Goal: Contribute content: Contribute content

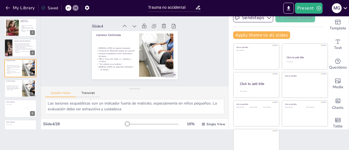
scroll to position [25, 0]
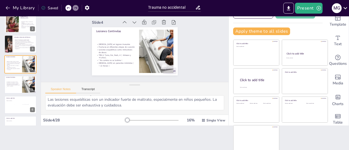
click at [18, 84] on p "Quemaduras en genitales, en guante, bota, Lesiones con marca o patrón." at bounding box center [13, 84] width 14 height 2
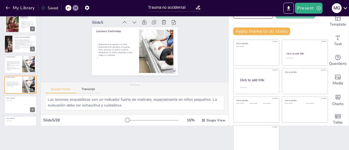
scroll to position [33, 0]
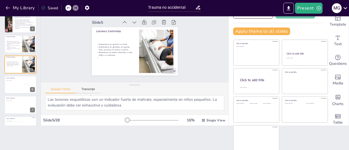
click at [17, 103] on div at bounding box center [20, 105] width 32 height 18
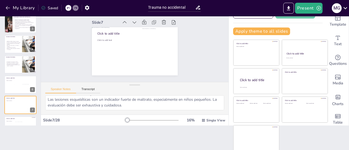
scroll to position [0, 0]
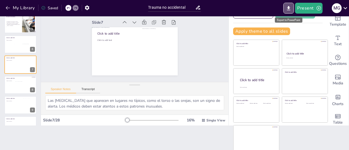
click at [288, 7] on icon "Export to PowerPoint" at bounding box center [288, 8] width 3 height 4
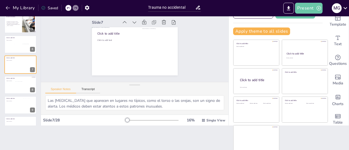
click at [310, 7] on button "Present" at bounding box center [308, 8] width 27 height 11
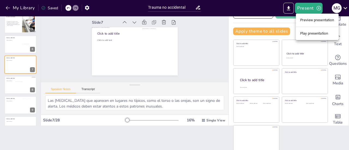
click at [306, 34] on li "Play presentation" at bounding box center [317, 33] width 43 height 9
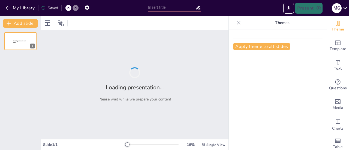
type input "Trauma no accidental"
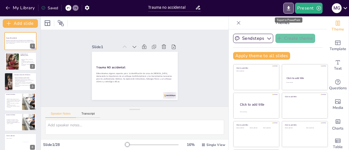
click at [286, 7] on icon "Export to PowerPoint" at bounding box center [289, 8] width 6 height 6
click at [336, 8] on div "M G" at bounding box center [337, 8] width 10 height 10
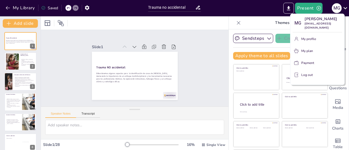
click at [162, 95] on div at bounding box center [174, 75] width 349 height 150
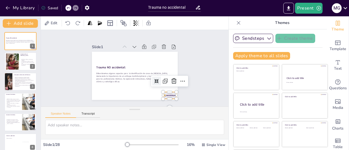
click at [163, 95] on div at bounding box center [169, 95] width 13 height 7
click at [171, 78] on icon at bounding box center [173, 80] width 5 height 5
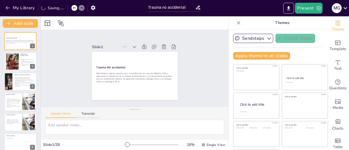
click at [25, 59] on button at bounding box center [24, 57] width 7 height 7
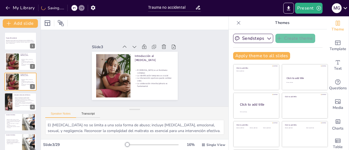
click at [75, 5] on div "My Library Saving......" at bounding box center [49, 8] width 98 height 10
click at [13, 65] on div at bounding box center [12, 61] width 31 height 16
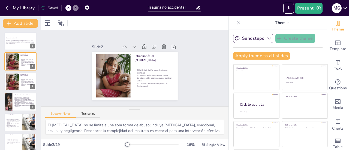
click at [17, 80] on div at bounding box center [12, 82] width 31 height 16
click at [33, 77] on icon at bounding box center [32, 78] width 4 height 4
type textarea "Las historias inconsistentes pueden indicar que algo no está bien. Los cuidador…"
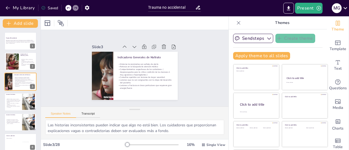
click at [23, 42] on p "EAbordaremos algunos aspectos para la identificación de casos de [MEDICAL_DATA]…" at bounding box center [20, 42] width 29 height 4
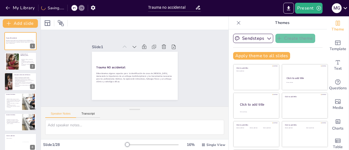
click at [20, 62] on div at bounding box center [20, 61] width 32 height 18
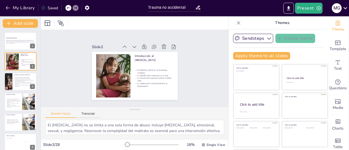
click at [20, 80] on p "Comportamientos sospechosos de los cuidadores. ( despreocupados para la critica…" at bounding box center [24, 80] width 21 height 3
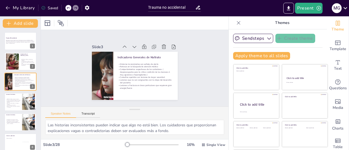
click at [23, 104] on div at bounding box center [28, 102] width 31 height 16
type textarea "Las [MEDICAL_DATA] que aparecen en lugares no típicos, como el torso o las orej…"
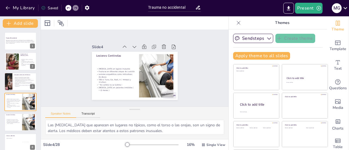
scroll to position [13, 0]
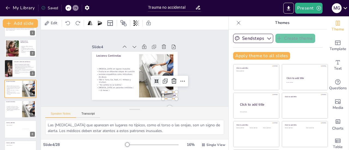
click at [168, 93] on div at bounding box center [169, 95] width 13 height 7
click at [171, 80] on icon at bounding box center [174, 81] width 7 height 7
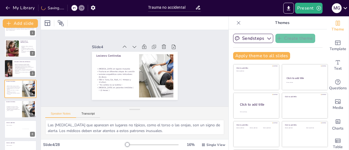
click at [19, 109] on p "Mordeduras de adulto atribuidas a otros niñ@s o a animales ." at bounding box center [13, 110] width 14 height 2
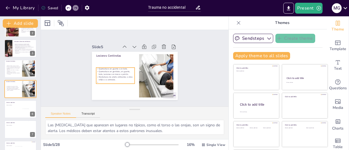
scroll to position [25, 0]
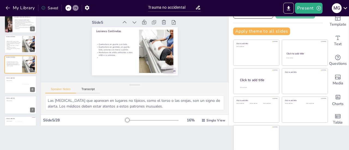
click at [13, 85] on div at bounding box center [15, 88] width 15 height 9
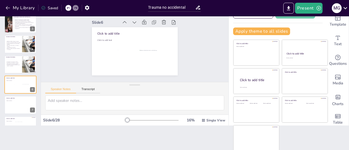
scroll to position [53, 0]
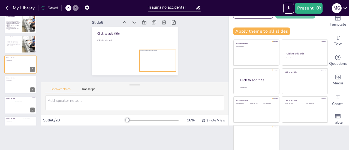
click at [143, 55] on div at bounding box center [158, 61] width 36 height 22
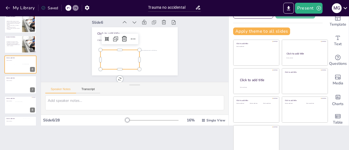
click at [124, 56] on div at bounding box center [119, 60] width 39 height 23
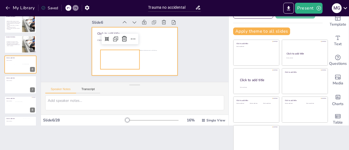
click at [89, 41] on div at bounding box center [134, 51] width 90 height 57
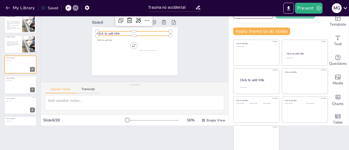
click at [101, 31] on span "Click to add title" at bounding box center [108, 33] width 22 height 4
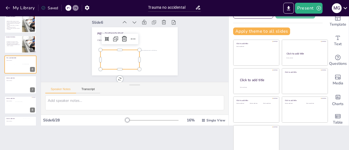
click at [109, 56] on div at bounding box center [118, 60] width 41 height 28
click at [21, 85] on div at bounding box center [20, 85] width 32 height 18
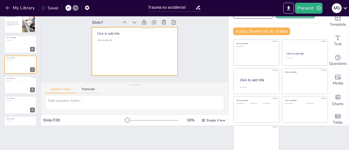
scroll to position [0, 0]
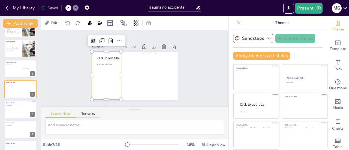
click at [99, 75] on div at bounding box center [106, 76] width 29 height 48
drag, startPoint x: 100, startPoint y: 49, endPoint x: 99, endPoint y: 68, distance: 18.3
click at [99, 68] on div at bounding box center [106, 67] width 29 height 4
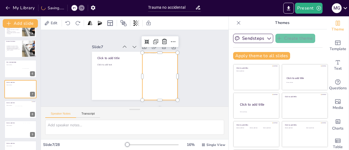
click at [155, 72] on div at bounding box center [160, 79] width 52 height 52
click at [153, 50] on div at bounding box center [159, 50] width 35 height 4
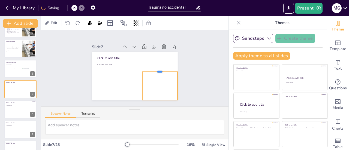
drag, startPoint x: 153, startPoint y: 50, endPoint x: 153, endPoint y: 69, distance: 19.1
click at [153, 69] on div at bounding box center [159, 69] width 35 height 4
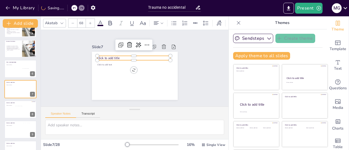
click at [106, 56] on span "Click to add title" at bounding box center [109, 55] width 23 height 7
click at [117, 56] on p "Click to add title" at bounding box center [134, 58] width 73 height 12
click at [117, 56] on p "Click to add title" at bounding box center [133, 58] width 73 height 4
click at [114, 56] on span "PIEL: CICATRICECS- EQUIMOSIS" at bounding box center [121, 58] width 49 height 4
click at [11, 65] on p "Click to add text" at bounding box center [20, 64] width 27 height 1
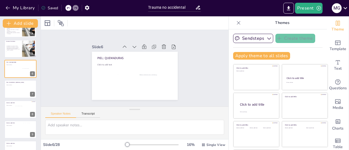
scroll to position [53, 0]
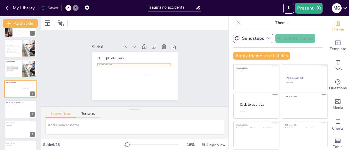
click at [14, 84] on p "Click to add text" at bounding box center [20, 84] width 27 height 1
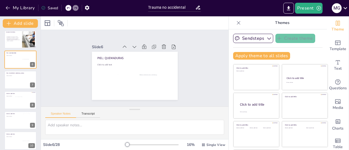
click at [14, 84] on div at bounding box center [9, 80] width 11 height 18
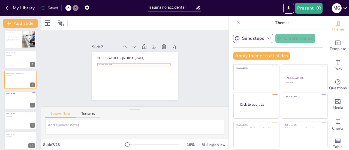
scroll to position [74, 0]
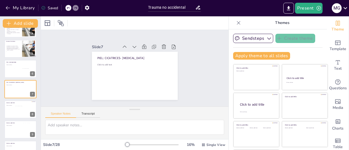
click at [16, 107] on div at bounding box center [21, 111] width 12 height 10
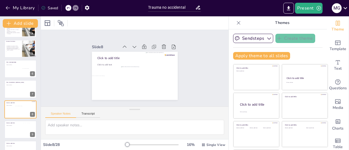
scroll to position [94, 0]
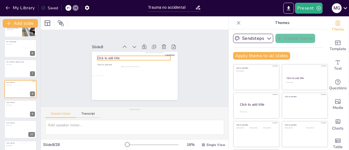
click at [104, 56] on span "Click to add title" at bounding box center [108, 58] width 22 height 4
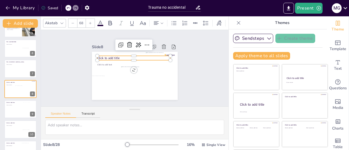
click at [104, 56] on span "Click to add title" at bounding box center [108, 58] width 22 height 4
click at [13, 110] on div at bounding box center [14, 110] width 19 height 16
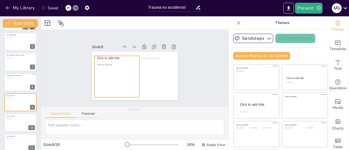
scroll to position [100, 0]
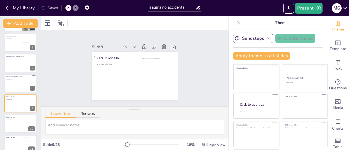
click at [16, 86] on div at bounding box center [21, 85] width 12 height 10
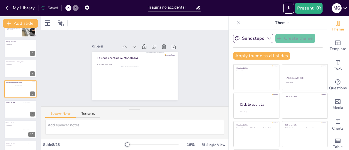
click at [171, 45] on icon at bounding box center [173, 46] width 5 height 5
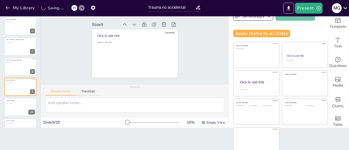
scroll to position [25, 0]
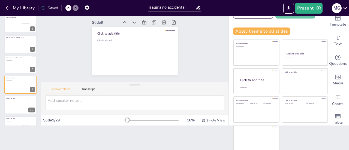
click at [291, 117] on div at bounding box center [305, 110] width 46 height 26
click at [111, 32] on span "Click to add title" at bounding box center [108, 33] width 22 height 4
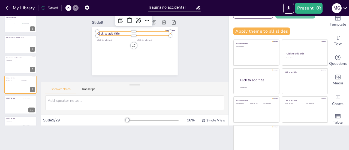
click at [111, 32] on span "Click to add title" at bounding box center [108, 33] width 22 height 4
type input "45"
click at [102, 39] on span "Click to add text" at bounding box center [105, 37] width 15 height 4
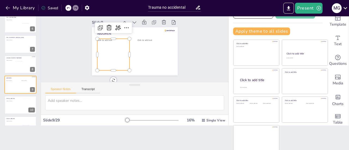
click at [102, 39] on span "Click to add text" at bounding box center [104, 40] width 14 height 3
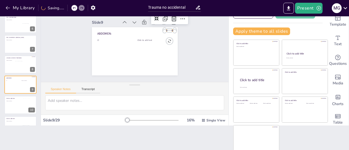
click at [164, 30] on div at bounding box center [169, 31] width 10 height 2
click at [171, 17] on icon at bounding box center [173, 18] width 5 height 5
click at [22, 62] on button at bounding box center [24, 60] width 7 height 7
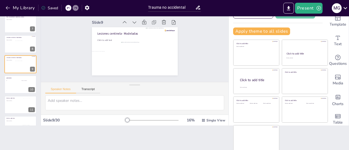
click at [13, 43] on div at bounding box center [20, 44] width 32 height 18
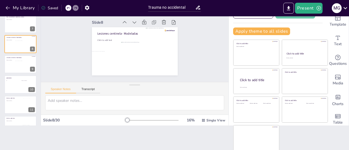
scroll to position [94, 0]
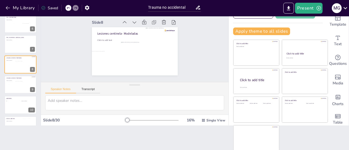
click at [13, 43] on div at bounding box center [9, 44] width 11 height 18
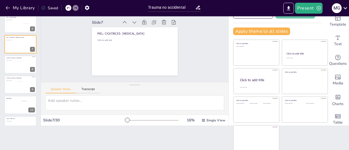
scroll to position [74, 0]
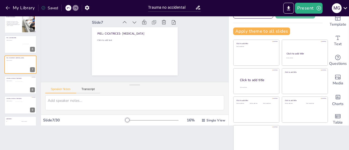
click at [16, 27] on div at bounding box center [20, 24] width 32 height 18
type textarea "Las [MEDICAL_DATA] que aparecen en lugares no típicos, como el torso o las orej…"
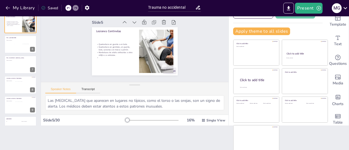
scroll to position [33, 0]
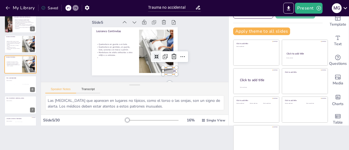
click at [168, 70] on div "Lesiones Centinelas Quemaduras en guante o en bota. Quemaduras en genitales, en…" at bounding box center [135, 51] width 86 height 48
click at [169, 57] on icon at bounding box center [172, 60] width 7 height 7
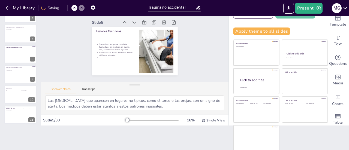
scroll to position [105, 0]
click at [13, 92] on div at bounding box center [20, 94] width 32 height 18
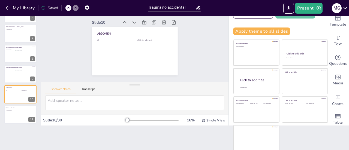
scroll to position [135, 0]
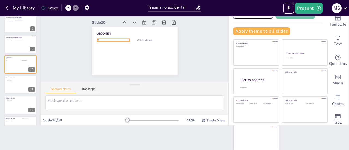
click at [97, 40] on p "Cl" at bounding box center [113, 40] width 32 height 3
click at [97, 39] on p "Cl" at bounding box center [113, 40] width 32 height 3
click at [113, 44] on p at bounding box center [113, 45] width 32 height 3
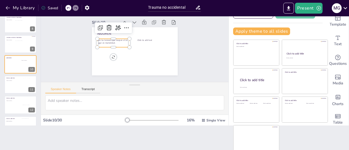
click at [112, 41] on p "Son las lesiones que ocupan el 2o lugar en mortalidad." at bounding box center [113, 42] width 32 height 6
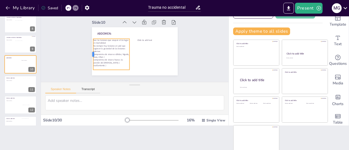
drag, startPoint x: 90, startPoint y: 52, endPoint x: 86, endPoint y: 52, distance: 4.1
click at [89, 52] on div at bounding box center [91, 54] width 4 height 31
drag, startPoint x: 114, startPoint y: 38, endPoint x: 115, endPoint y: 41, distance: 2.8
click at [115, 41] on p "Son las lesiones que ocupan el 2o lugar en mortalidad." at bounding box center [111, 42] width 36 height 6
drag, startPoint x: 115, startPoint y: 41, endPoint x: 101, endPoint y: 41, distance: 14.2
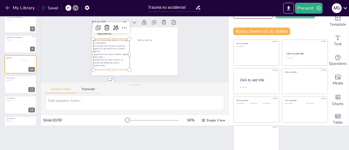
click at [101, 41] on p "Son las lesiones que ocupan el 2o lugar en mortalidad." at bounding box center [111, 42] width 36 height 6
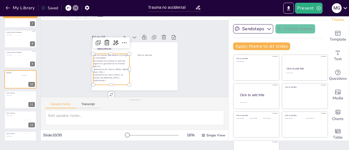
scroll to position [0, 0]
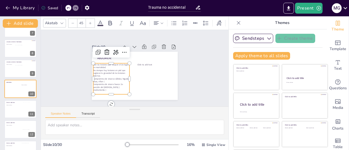
click at [108, 22] on icon at bounding box center [110, 23] width 4 height 5
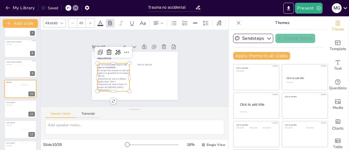
click at [119, 74] on p "No siempre hay lesiones en piel que sugieran la gravedad de las lesiones intern…" at bounding box center [113, 73] width 32 height 8
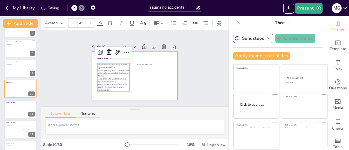
click at [146, 68] on div at bounding box center [135, 76] width 86 height 48
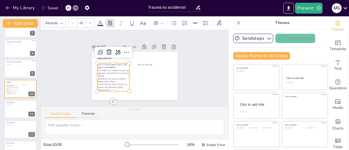
click at [114, 80] on p "Compromiso de visceras sólidas; higado, bazo, riñon (" at bounding box center [112, 77] width 33 height 9
click at [110, 80] on p "Compromiso de visceras sólidas; higado, bazo, riñon (" at bounding box center [113, 80] width 32 height 6
click at [110, 80] on p "Compromiso de visceras sólidas; higado, bazo, riñon (" at bounding box center [112, 78] width 33 height 9
click at [110, 80] on p "Compromiso de visceras sólidas; higado, bazo, riñon (" at bounding box center [113, 80] width 32 height 6
click at [112, 88] on span "Compromiso de viscera hueca: 2a porción del duodeno ( cizallamiento )" at bounding box center [112, 90] width 30 height 8
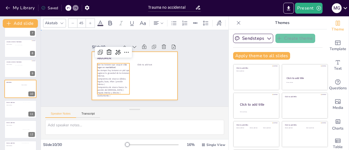
click at [144, 70] on div at bounding box center [135, 76] width 86 height 48
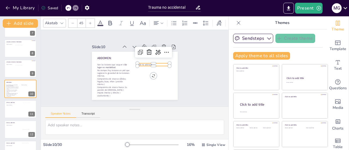
click at [138, 64] on div "ABDOMEN: Son las lesiones que ocupan el 2o lugar en mortalidad. No siempre hay …" at bounding box center [135, 76] width 86 height 48
click at [236, 77] on div "Click to add text" at bounding box center [255, 79] width 39 height 17
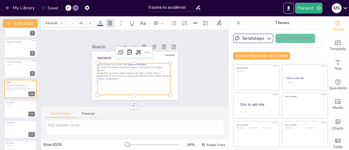
click at [134, 80] on div "Son las lesiones que ocupan el 2o lugar en mortalidad. No siempre hay lesiones …" at bounding box center [133, 79] width 73 height 32
click at [108, 77] on p "Compromiso de viscera hueca: 2a porción del duodeno ( impato intenso y directo …" at bounding box center [132, 77] width 72 height 21
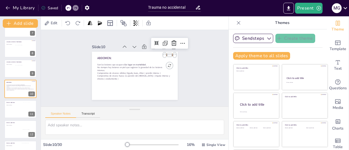
click at [165, 57] on div at bounding box center [170, 58] width 10 height 3
click at [171, 42] on icon at bounding box center [173, 42] width 5 height 5
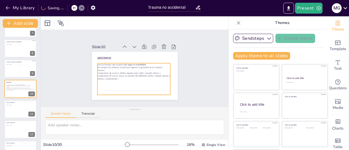
click at [106, 78] on p "Compromiso de viscera hueca: 2a porción del duodeno ( impato intenso y directo …" at bounding box center [133, 78] width 73 height 6
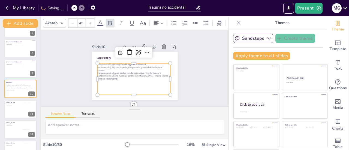
click at [106, 78] on p "Compromiso de viscera hueca: 2a porción del duodeno ( impato intenso y directo …" at bounding box center [133, 78] width 73 height 6
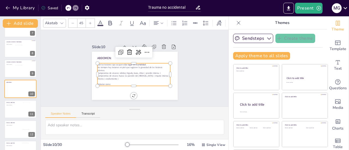
click at [97, 83] on span "Debutan como" at bounding box center [103, 84] width 13 height 3
click at [111, 80] on p "Debutan como" at bounding box center [133, 81] width 73 height 3
click at [96, 80] on span "Debutan como “ abdomen agudo “ y en cirugía se encuentran las lesiones." at bounding box center [129, 81] width 66 height 10
click at [108, 83] on p "Algunos casos debutan como “ abdomen agudo “ y en cirugía se encuentran las les…" at bounding box center [133, 83] width 73 height 6
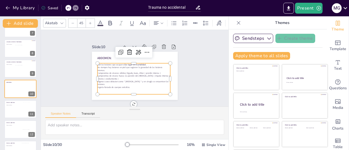
click at [18, 110] on div at bounding box center [14, 110] width 19 height 16
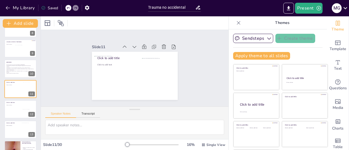
click at [21, 71] on span "Algunos casos debutan como “ abdomen agudo “ y en cirugía se encuentran las les…" at bounding box center [20, 72] width 27 height 2
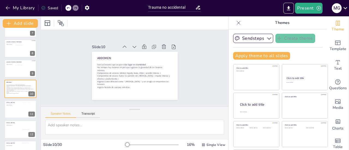
click at [18, 110] on div at bounding box center [14, 110] width 19 height 16
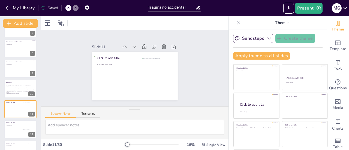
scroll to position [155, 0]
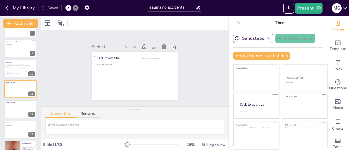
click at [18, 112] on div at bounding box center [20, 109] width 32 height 18
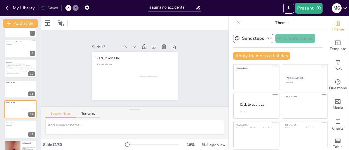
scroll to position [175, 0]
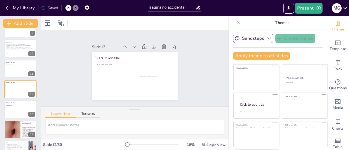
click at [18, 112] on div at bounding box center [13, 109] width 16 height 9
type textarea "Hay un efecto de aceleración/desaceleración axial y rotacional durante la sacud…"
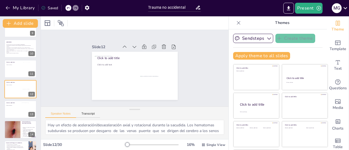
scroll to position [195, 0]
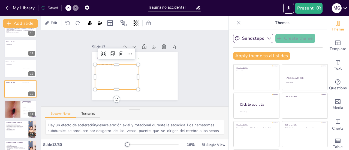
click at [110, 76] on div at bounding box center [116, 77] width 43 height 25
click at [108, 70] on div at bounding box center [116, 77] width 43 height 25
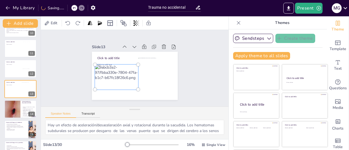
drag, startPoint x: 108, startPoint y: 70, endPoint x: 107, endPoint y: 66, distance: 3.8
click at [107, 66] on div at bounding box center [117, 77] width 50 height 31
drag, startPoint x: 104, startPoint y: 72, endPoint x: 102, endPoint y: 64, distance: 8.4
click at [102, 64] on div at bounding box center [117, 77] width 50 height 31
click at [137, 63] on div at bounding box center [138, 64] width 3 height 3
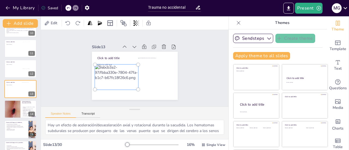
click at [107, 66] on div at bounding box center [117, 77] width 50 height 31
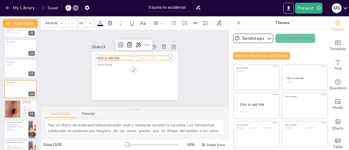
click at [104, 57] on span "Click to add title" at bounding box center [108, 58] width 22 height 4
click at [104, 56] on span "Click to add title" at bounding box center [108, 58] width 22 height 4
click at [23, 86] on icon at bounding box center [24, 85] width 4 height 4
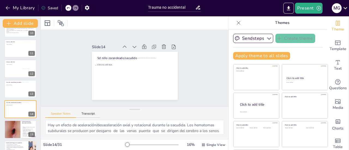
scroll to position [216, 0]
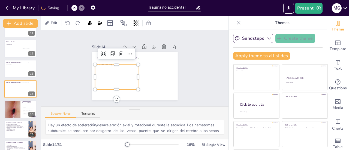
click at [119, 68] on div at bounding box center [116, 77] width 43 height 25
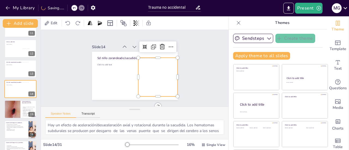
click at [163, 83] on div at bounding box center [157, 78] width 39 height 40
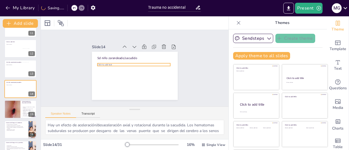
click at [101, 62] on span "Click to add text" at bounding box center [105, 61] width 15 height 4
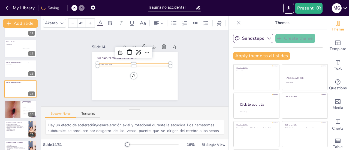
click at [101, 63] on span "Click to add text" at bounding box center [104, 64] width 14 height 3
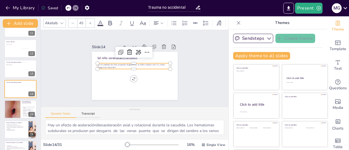
click at [105, 66] on span "En el contexto de ésta sospecha diagnostica; se debe realizar una TC, como imag…" at bounding box center [130, 65] width 67 height 5
click at [112, 65] on p "En el contexto de ésta sospecha diagnostica; se debe realizar una TC, como imag…" at bounding box center [133, 66] width 73 height 6
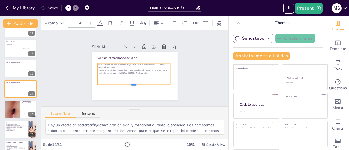
drag, startPoint x: 127, startPoint y: 72, endPoint x: 128, endPoint y: 85, distance: 12.5
click at [128, 85] on div "Sd niño zarandeado/sacudido En el contexto de ésta sospecha diagnostica; se deb…" at bounding box center [135, 76] width 86 height 48
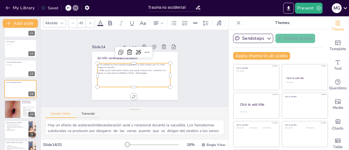
click at [128, 95] on div "Sd niño zarandeado/sacudido En el contexto de ésta sospecha diagnostica; se deb…" at bounding box center [135, 76] width 86 height 48
click at [128, 95] on div "Sd niño zarandeado/sacudido 0 ° En el contexto de ésta sospecha diagnostica; se…" at bounding box center [135, 76] width 86 height 48
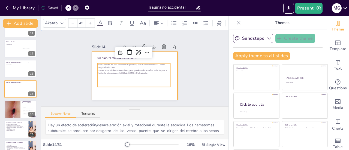
click at [126, 89] on div at bounding box center [135, 76] width 86 height 48
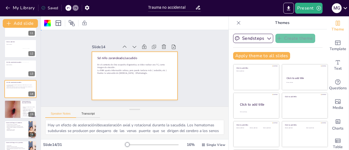
click at [126, 89] on div at bounding box center [135, 76] width 86 height 48
click at [15, 108] on div at bounding box center [12, 109] width 16 height 21
type textarea "Los retrasos en el desarrollo psicomotor y cognitivo pueden ser un indicativo d…"
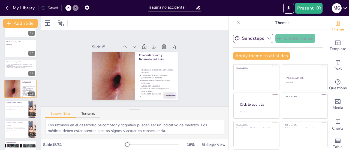
click at [346, 7] on icon at bounding box center [345, 8] width 4 height 2
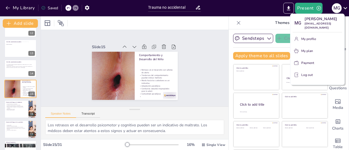
click at [259, 7] on div at bounding box center [174, 75] width 349 height 150
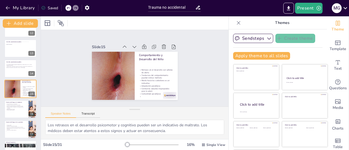
click at [1, 105] on div "Trauma NO accidental: EAbordaremos algunos aspectos para la identificación de c…" at bounding box center [20, 109] width 41 height 626
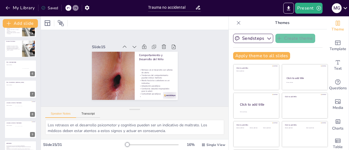
scroll to position [74, 0]
click at [12, 90] on div at bounding box center [9, 89] width 11 height 18
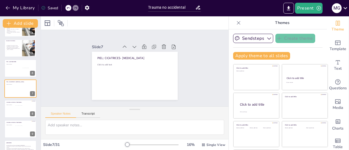
scroll to position [74, 0]
click at [14, 109] on div at bounding box center [20, 110] width 32 height 18
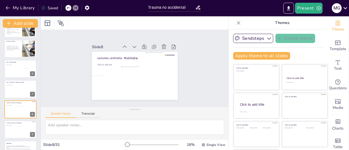
scroll to position [94, 0]
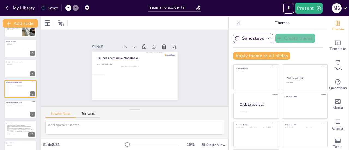
click at [14, 125] on span "Son las lesiones que ocupan el" at bounding box center [12, 125] width 10 height 1
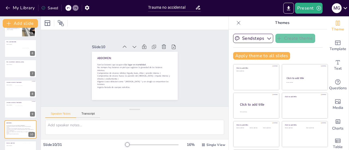
scroll to position [135, 0]
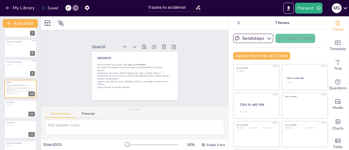
click at [11, 70] on div at bounding box center [8, 73] width 13 height 10
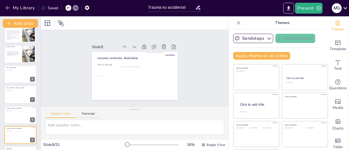
scroll to position [67, 0]
click at [14, 97] on div at bounding box center [9, 95] width 11 height 18
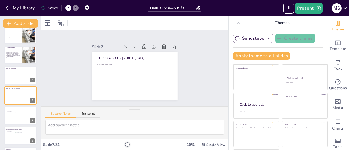
scroll to position [74, 0]
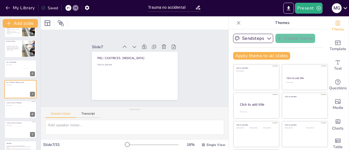
click at [16, 107] on div at bounding box center [21, 111] width 12 height 10
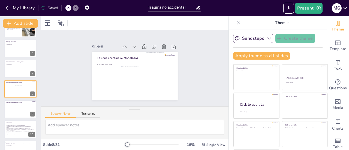
click at [16, 108] on div at bounding box center [21, 111] width 12 height 10
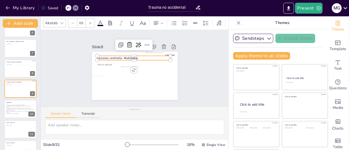
click at [132, 56] on p "Lesiones centinela- Modeladas" at bounding box center [136, 57] width 72 height 19
click at [132, 56] on p "Lesiones centinela- Modeladas" at bounding box center [133, 58] width 73 height 4
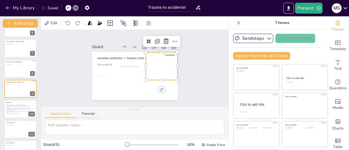
click at [160, 72] on div at bounding box center [162, 66] width 32 height 28
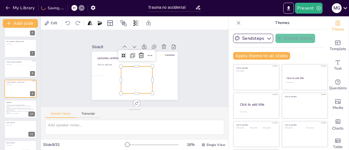
click at [136, 84] on div at bounding box center [137, 80] width 32 height 27
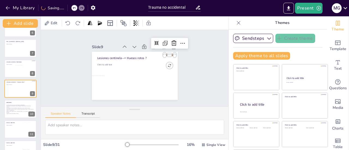
click at [165, 54] on div at bounding box center [169, 55] width 10 height 2
click at [171, 42] on icon at bounding box center [174, 43] width 7 height 7
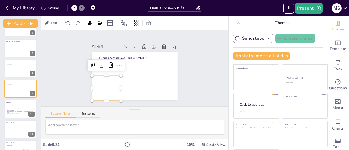
click at [106, 87] on div at bounding box center [104, 88] width 34 height 26
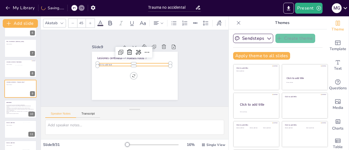
click at [100, 63] on span "Click to add text" at bounding box center [104, 64] width 14 height 3
click at [108, 63] on p "Click to add text" at bounding box center [133, 64] width 73 height 3
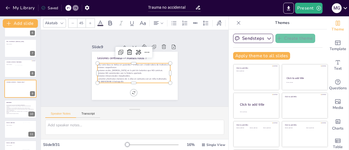
click at [106, 80] on span "NO BABYGRAMA O bebegrafia" at bounding box center [110, 81] width 26 height 3
click at [117, 80] on span "NO BABYGRAMA ó bebegrafia" at bounding box center [110, 81] width 26 height 3
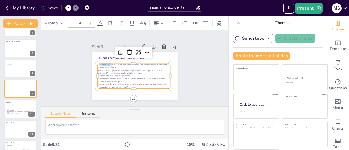
drag, startPoint x: 105, startPoint y: 62, endPoint x: 95, endPoint y: 63, distance: 10.1
click at [97, 63] on span "ClLa serie ósea se indica en pacientes < 2 años con 1 lesión obvia de maltrato …" at bounding box center [133, 65] width 73 height 5
click at [108, 21] on icon at bounding box center [110, 23] width 4 height 5
click at [188, 76] on div "Slide 1 Trauma NO accidental: EAbordaremos algunos aspectos para la identificac…" at bounding box center [135, 68] width 188 height 77
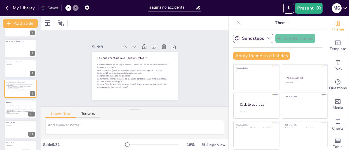
click at [237, 22] on icon at bounding box center [239, 23] width 4 height 4
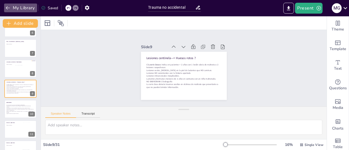
click at [20, 9] on button "My Library" at bounding box center [20, 8] width 33 height 9
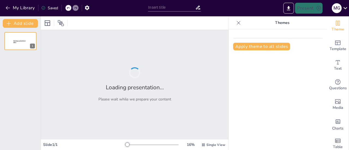
type input "Trauma no accidental"
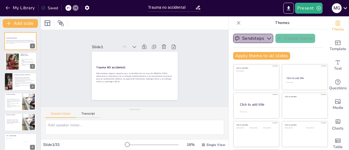
click at [266, 37] on icon "button" at bounding box center [268, 38] width 5 height 5
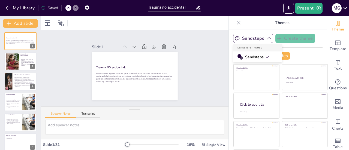
click at [266, 37] on icon "button" at bounding box center [268, 38] width 5 height 5
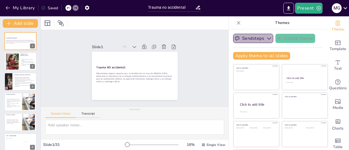
click at [266, 37] on icon "button" at bounding box center [268, 38] width 5 height 5
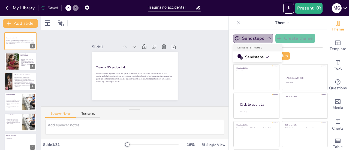
click at [266, 37] on icon "button" at bounding box center [268, 38] width 5 height 5
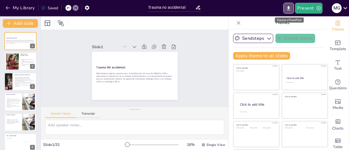
click at [289, 8] on icon "Export to PowerPoint" at bounding box center [288, 8] width 3 height 4
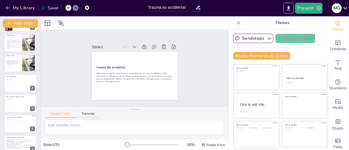
scroll to position [59, 0]
click at [13, 84] on div at bounding box center [15, 86] width 15 height 9
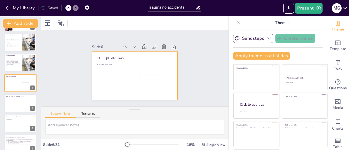
scroll to position [53, 0]
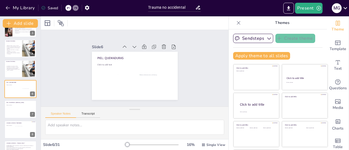
click at [25, 108] on div at bounding box center [31, 110] width 18 height 18
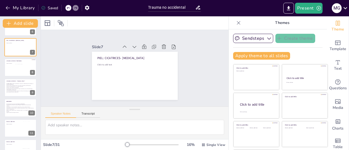
scroll to position [116, 0]
click at [12, 67] on div at bounding box center [8, 72] width 13 height 10
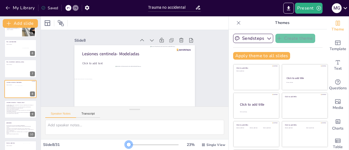
click at [126, 143] on div at bounding box center [128, 145] width 4 height 4
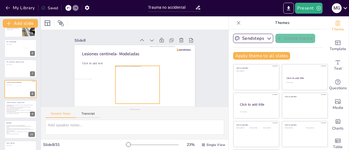
scroll to position [10, 0]
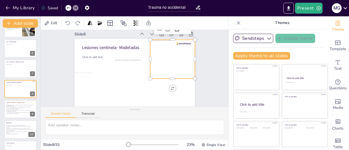
click at [120, 66] on div at bounding box center [96, 73] width 49 height 43
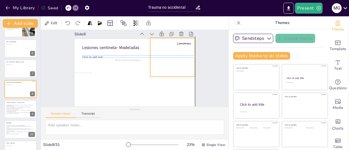
drag, startPoint x: 177, startPoint y: 68, endPoint x: 175, endPoint y: 65, distance: 4.0
click at [175, 65] on div at bounding box center [173, 61] width 49 height 43
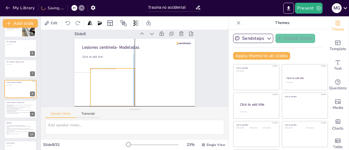
drag, startPoint x: 140, startPoint y: 77, endPoint x: 116, endPoint y: 85, distance: 25.4
click at [116, 85] on div at bounding box center [108, 82] width 51 height 46
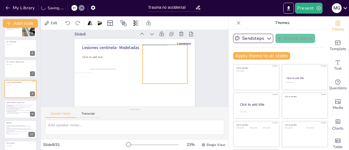
drag, startPoint x: 163, startPoint y: 58, endPoint x: 156, endPoint y: 65, distance: 10.8
click at [156, 65] on div at bounding box center [164, 77] width 57 height 54
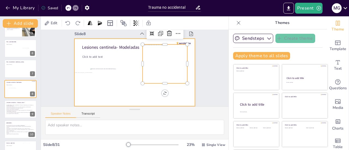
click at [22, 90] on div at bounding box center [20, 89] width 32 height 18
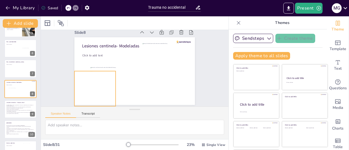
scroll to position [11, 0]
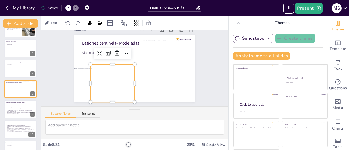
click at [107, 79] on div at bounding box center [111, 81] width 48 height 42
click at [107, 79] on div at bounding box center [107, 70] width 57 height 55
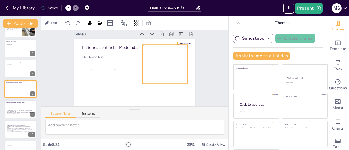
scroll to position [10, 0]
click at [150, 57] on div at bounding box center [165, 67] width 49 height 43
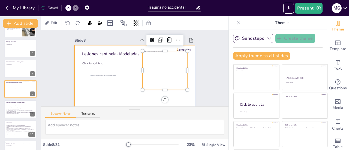
scroll to position [0, 0]
click at [21, 110] on span "Lactantes yhermanos menores de 2 años en contacto con un niño maltratado." at bounding box center [20, 110] width 26 height 1
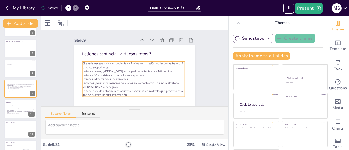
scroll to position [10, 0]
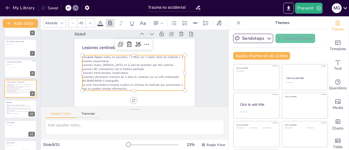
click at [122, 85] on span "La serie ósea detecta traumas ocultos en víctimas de maltrato que preverbales o…" at bounding box center [129, 84] width 100 height 25
click at [122, 84] on span "La serie ósea detecta traumas ocultos en víctimas de maltrato que preverbales o…" at bounding box center [125, 82] width 95 height 44
click at [122, 84] on span "La serie ósea detecta traumas ocultos en víctimas de maltrato que preverbales o…" at bounding box center [130, 84] width 101 height 14
click at [122, 84] on span "La serie ósea detecta traumas ocultos en víctimas de maltrato que preverbales o…" at bounding box center [129, 84] width 100 height 25
click at [122, 84] on span "La serie ósea detecta traumas ocultos en víctimas de maltrato que preverbales o…" at bounding box center [127, 83] width 98 height 35
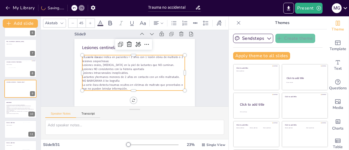
click at [121, 85] on p "La serie ósea detecta traumas ocultos en víctimas de maltrato que preverbales o…" at bounding box center [128, 85] width 100 height 39
click at [121, 85] on p "La serie ósea detecta traumas ocultos en víctimas de maltrato que preverbales o…" at bounding box center [130, 86] width 102 height 29
click at [108, 64] on span "Lesiones NO consistentes con la historia aportada" at bounding box center [113, 67] width 62 height 10
click at [108, 64] on span "Lesiones NO consistentes con la historia aportada" at bounding box center [115, 60] width 58 height 29
click at [108, 64] on span "Lesiones NO consistentes con la historia aportada" at bounding box center [116, 58] width 56 height 34
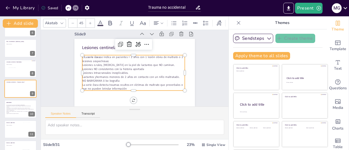
click at [119, 84] on span "La serie ósea detecta traumas ocultos en víctimas de maltrato que preverbales o…" at bounding box center [122, 80] width 86 height 62
click at [119, 84] on span "La serie ósea detecta traumas ocultos en víctimas de maltrato que preverbales o…" at bounding box center [125, 82] width 95 height 44
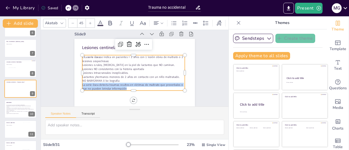
click at [119, 84] on span "La serie ósea detecta traumas ocultos en víctimas de maltrato que preverbales o…" at bounding box center [127, 83] width 98 height 35
click at [119, 84] on span "La serie ósea detecta traumas ocultos en víctimas de maltrato que preverbales o…" at bounding box center [129, 84] width 100 height 25
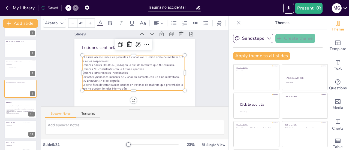
click at [121, 84] on p "La serie ósea detecta traumas ocultos en víctimas de maltrato que preverbales o…" at bounding box center [130, 86] width 102 height 29
click at [121, 84] on p "La serie ósea detecta traumas ocultos en víctimas de maltrato que preverbales o…" at bounding box center [131, 86] width 103 height 19
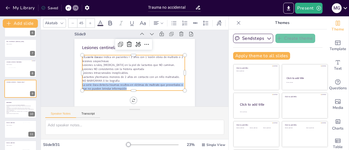
click at [121, 84] on p "La serie ósea detecta traumas ocultos en víctimas de maltrato que preverbales o…" at bounding box center [130, 86] width 102 height 29
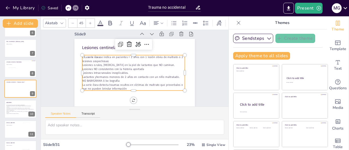
click at [121, 84] on p "La serie ósea detecta traumas ocultos en víctimas de maltrato que preverbales o…" at bounding box center [126, 84] width 97 height 49
click at [88, 45] on span "ClLa" at bounding box center [91, 42] width 6 height 5
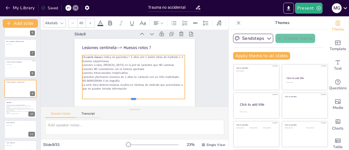
drag, startPoint x: 128, startPoint y: 87, endPoint x: 129, endPoint y: 96, distance: 8.5
click at [129, 96] on div at bounding box center [123, 99] width 99 height 36
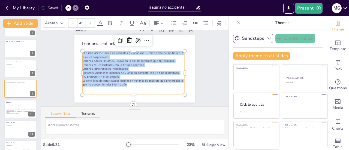
drag, startPoint x: 122, startPoint y: 84, endPoint x: 77, endPoint y: 51, distance: 55.6
click at [77, 51] on div "Lesiones centinela—> Huesos rotos ? ClLa serie ósea se indica en pacientes < 2 …" at bounding box center [134, 69] width 137 height 126
copy div "ClLa serie ósea se indica en pacientes < 2 años con 1 lesión obvia de maltrato …"
click at [17, 91] on div at bounding box center [20, 90] width 27 height 12
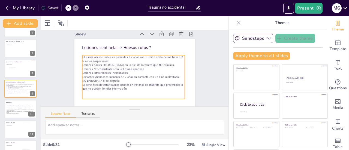
scroll to position [0, 0]
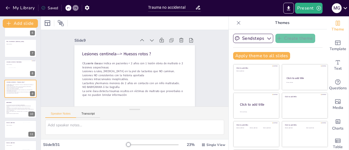
click at [20, 108] on span "Compromiso de visceras sólidas; higado, bazo, riñon ( presión intensa )" at bounding box center [19, 108] width 24 height 1
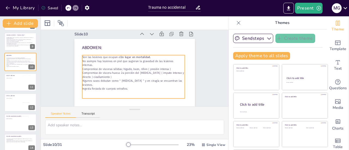
scroll to position [10, 0]
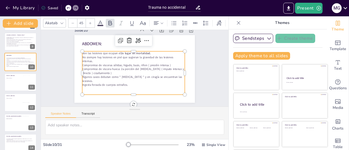
click at [123, 86] on p "Ingesta forzada de cuerpos extraños." at bounding box center [125, 82] width 90 height 55
click at [118, 79] on p "Algunos casos debutan como “ abdomen agudo “ y en cirugía se encuentran las les…" at bounding box center [131, 78] width 102 height 29
click at [118, 79] on p "Algunos casos debutan como “ abdomen agudo “ y en cirugía se encuentran las les…" at bounding box center [127, 76] width 87 height 67
click at [118, 79] on p "Algunos casos debutan como “ abdomen agudo “ y en cirugía se encuentran las les…" at bounding box center [126, 75] width 81 height 74
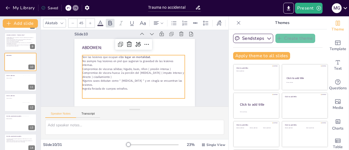
click at [189, 74] on div "Slide 1 Trauma NO accidental: EAbordaremos algunos aspectos para la identificac…" at bounding box center [135, 65] width 169 height 125
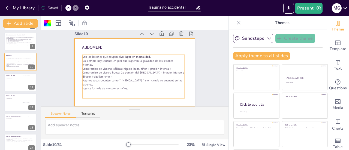
click at [122, 55] on span "Ingesta forzada de cuerpos extraños." at bounding box center [128, 32] width 22 height 43
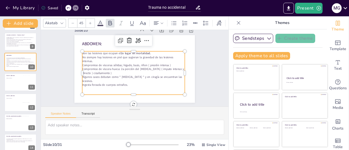
click at [122, 84] on span "Ingesta forzada de cuerpos extraños." at bounding box center [101, 75] width 44 height 18
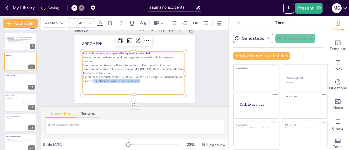
click at [137, 80] on p "Algunos casos debutan como “ abdomen agudo “ y en cirugía se encuentran las les…" at bounding box center [129, 77] width 97 height 49
click at [137, 80] on p "Algunos casos debutan como “ abdomen agudo “ y en cirugía se encuentran las les…" at bounding box center [130, 78] width 100 height 39
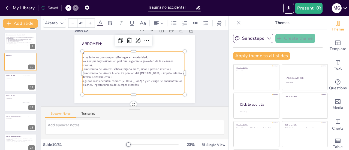
click at [87, 84] on span "Algunos casos debutan como “ abdomen agudo “ y en cirugía se encuentran las les…" at bounding box center [129, 80] width 99 height 25
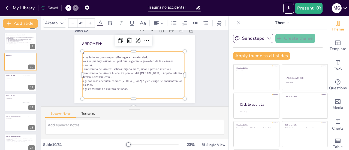
drag, startPoint x: 122, startPoint y: 90, endPoint x: 76, endPoint y: 58, distance: 55.9
click at [76, 58] on div "So n las lesiones que ocupan el 2o lugar en mortalidad. No siempre hay lesiones…" at bounding box center [130, 74] width 113 height 85
copy div "n las lesiones que ocupan el 2o lugar en mortalidad. No siempre hay lesiones en…"
click at [15, 81] on div at bounding box center [14, 83] width 19 height 16
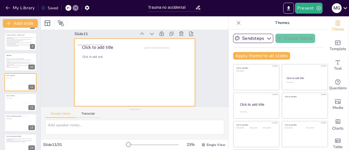
scroll to position [0, 0]
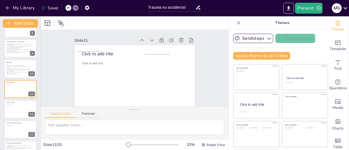
click at [14, 50] on span "Lactantes yhermanos menores de 2 años en contacto con un niño maltratado." at bounding box center [20, 49] width 26 height 1
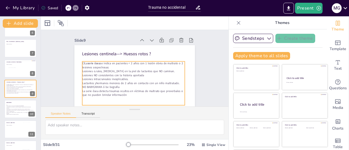
click at [17, 89] on span "Lactantes yhermanos menores de 2 años en contacto con un niño maltratado." at bounding box center [20, 89] width 26 height 1
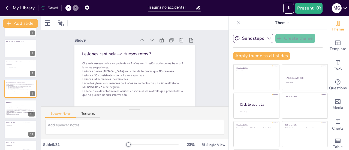
scroll to position [10, 0]
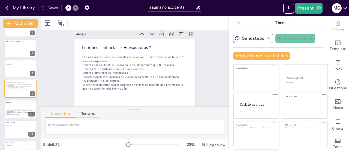
click at [17, 108] on p "No siempre hay lesiones en piel que sugieran la gravedad de las lesiones intern…" at bounding box center [20, 108] width 27 height 2
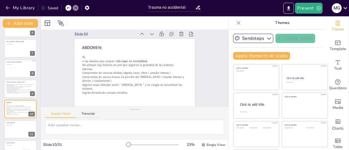
scroll to position [0, 0]
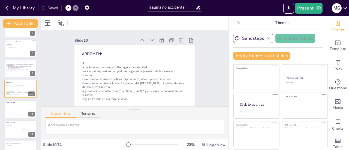
click at [16, 111] on div at bounding box center [14, 110] width 19 height 16
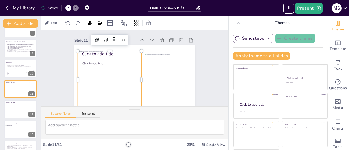
click at [107, 75] on div at bounding box center [111, 72] width 86 height 77
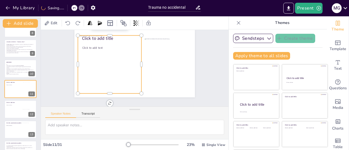
scroll to position [14, 0]
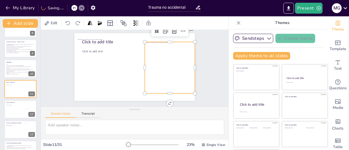
click at [163, 70] on div at bounding box center [177, 72] width 70 height 58
click at [174, 90] on div at bounding box center [177, 72] width 70 height 58
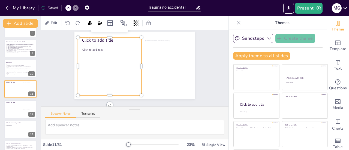
click at [124, 74] on div at bounding box center [115, 61] width 82 height 71
click at [17, 109] on div at bounding box center [20, 109] width 32 height 18
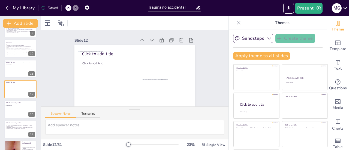
scroll to position [0, 0]
click at [15, 125] on span "En el contexto de ésta sospecha diagnostica; se debe realizar una TC, como imag…" at bounding box center [19, 126] width 25 height 2
type textarea "Hay un efecto de aceleración/desaceleración axial y rotacional durante la sacud…"
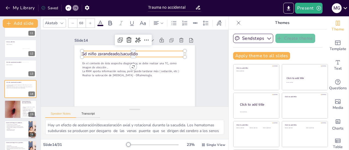
click at [129, 55] on span "Sd niño zarandeado/sacudido" at bounding box center [114, 49] width 56 height 17
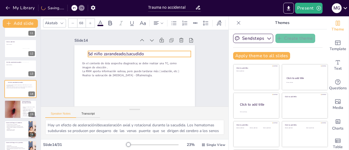
drag, startPoint x: 133, startPoint y: 53, endPoint x: 139, endPoint y: 53, distance: 6.0
click at [139, 53] on p "Sd niño zarandeado/sacudido" at bounding box center [142, 55] width 102 height 27
click at [137, 53] on span "Sd niño zarandeado/sacudido" at bounding box center [119, 50] width 56 height 17
click at [137, 53] on span "Sd niño zarandeado/sacudido" at bounding box center [121, 49] width 55 height 23
click at [137, 53] on span "Sd niño zarandeado/sacudido" at bounding box center [125, 46] width 51 height 33
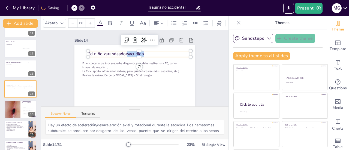
click at [137, 53] on span "Sd niño zarandeado/sacudido" at bounding box center [117, 52] width 56 height 12
click at [142, 53] on p "Sd niño zarandeado/sacudido" at bounding box center [142, 55] width 102 height 27
drag, startPoint x: 142, startPoint y: 53, endPoint x: 82, endPoint y: 56, distance: 60.6
click at [82, 56] on div "En el contexto de ésta sospecha diagnostica; se debe realizar una TC, como imag…" at bounding box center [131, 79] width 135 height 102
copy span "Sd niño zarandeado/sacudido"
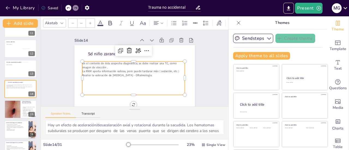
type input "45"
click at [141, 75] on span "Realice la valoración de fondo de ojo - Oftalmología." at bounding box center [115, 71] width 69 height 18
click at [11, 66] on div at bounding box center [13, 69] width 16 height 9
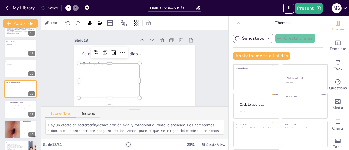
click at [104, 71] on div at bounding box center [106, 72] width 68 height 52
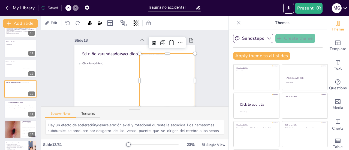
click at [158, 79] on div at bounding box center [164, 88] width 66 height 66
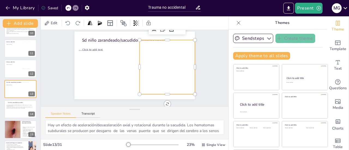
scroll to position [14, 0]
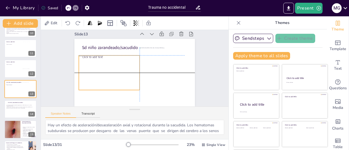
click at [112, 78] on div at bounding box center [109, 65] width 68 height 52
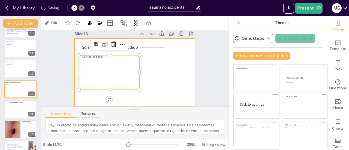
scroll to position [11, 0]
click at [125, 92] on div at bounding box center [132, 72] width 137 height 111
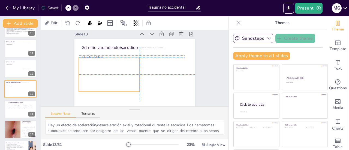
scroll to position [10, 0]
click at [121, 74] on div at bounding box center [108, 69] width 67 height 47
click at [114, 56] on div at bounding box center [108, 67] width 68 height 52
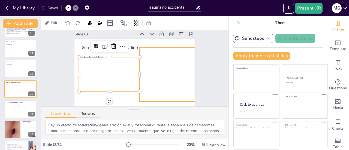
click at [155, 71] on div at bounding box center [163, 85] width 70 height 70
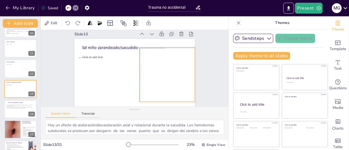
scroll to position [14, 0]
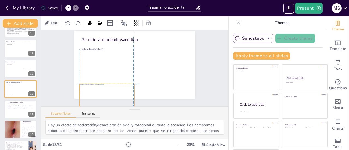
drag, startPoint x: 165, startPoint y: 87, endPoint x: 74, endPoint y: 126, distance: 99.5
click at [74, 126] on div "Slide 1 Trauma NO accidental: EAbordaremos algunos aspectos para la identificac…" at bounding box center [135, 84] width 188 height 109
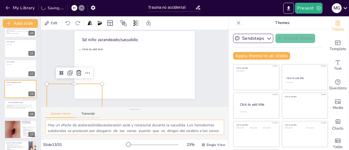
click at [49, 126] on textarea "Hay un efecto de aceleración/desaceleración axial y rotacional durante la sacud…" at bounding box center [134, 127] width 179 height 15
click at [47, 125] on textarea "Hay un efecto de aceleración/desaceleración axial y rotacional durante la sacud…" at bounding box center [134, 127] width 179 height 15
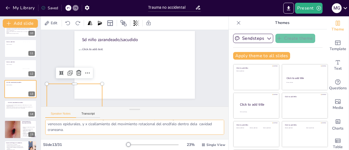
drag, startPoint x: 47, startPoint y: 125, endPoint x: 213, endPoint y: 131, distance: 165.6
click at [213, 131] on textarea "Hay un efecto de aceleración/desaceleración axial y rotacional durante la sacud…" at bounding box center [134, 127] width 179 height 15
click at [20, 107] on span "La RNM aporta información valiosa, pero puede tardarse más ( sedación, etc )" at bounding box center [20, 107] width 26 height 1
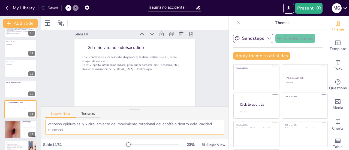
scroll to position [0, 0]
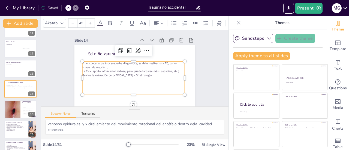
click at [142, 75] on span "Realice la valoración de fondo de ojo - Oftalmología." at bounding box center [115, 71] width 69 height 18
click at [140, 76] on span "Realice la valoración de fondo de ojo - Oftalmología." at bounding box center [116, 69] width 68 height 25
click at [140, 76] on span "Realice la valoración de fondo de ojo - Oftalmología." at bounding box center [116, 64] width 59 height 44
click at [138, 69] on p "En el contexto de ésta sospecha diagnostica; se debe realizar una TC, como imag…" at bounding box center [134, 65] width 102 height 29
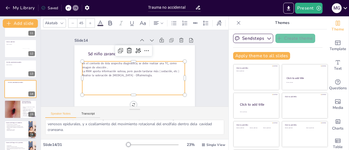
click at [140, 75] on span "Realice la valoración de fondo de ojo - Oftalmología." at bounding box center [115, 71] width 69 height 18
click at [135, 75] on span "Realice la valoración de fondo de ojo - Oftalmología." at bounding box center [129, 50] width 11 height 70
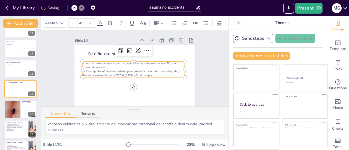
click at [135, 74] on span "Realice la valoración de fondo de ojo - Oftalmología" at bounding box center [129, 49] width 11 height 69
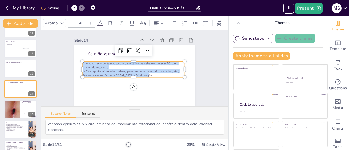
drag, startPoint x: 141, startPoint y: 74, endPoint x: 74, endPoint y: 64, distance: 67.1
click at [74, 64] on div "Sd niño zarandeado/sacudido En el c. ontexto de ésta sospecha diagnostica; se d…" at bounding box center [130, 78] width 137 height 111
copy div "En el c. ontexto de ésta sospecha diagnostica; se debe realizar una TC, como im…"
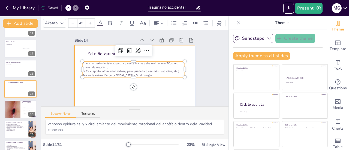
click at [20, 93] on div at bounding box center [20, 89] width 32 height 18
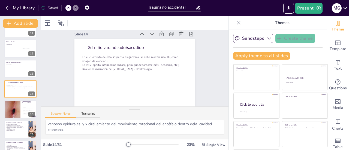
click at [22, 108] on button at bounding box center [24, 105] width 7 height 7
type textarea "Los retrasos en el desarrollo psicomotor y cognitivo pueden ser un indicativo d…"
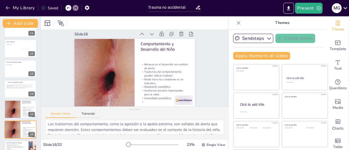
scroll to position [256, 0]
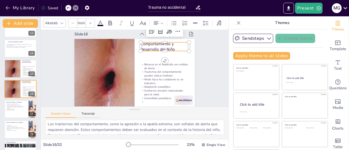
click at [168, 50] on p "Comportamiento y Desarrollo del Niño" at bounding box center [172, 68] width 46 height 37
type input "48"
click at [168, 46] on p "Comportamiento y Desarrollo del Niño" at bounding box center [171, 61] width 49 height 30
drag, startPoint x: 168, startPoint y: 44, endPoint x: 134, endPoint y: 42, distance: 33.9
click at [134, 42] on div "Retrasos en el desarrollo son señales de alerta Trastornos del comportamiento p…" at bounding box center [131, 71] width 131 height 135
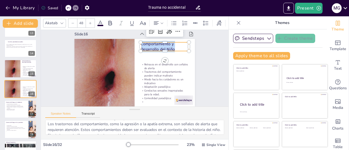
copy p "Comportamiento y Desarrollo del Niño"
